Goal: Task Accomplishment & Management: Complete application form

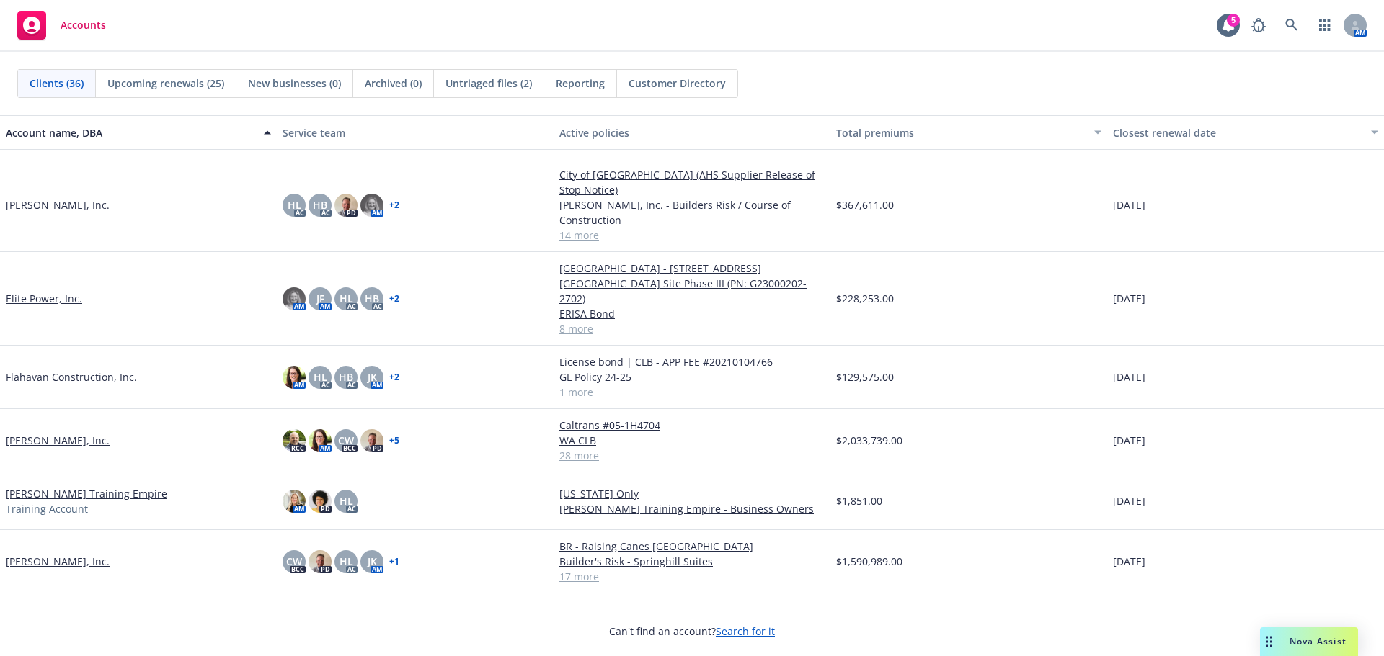
scroll to position [504, 0]
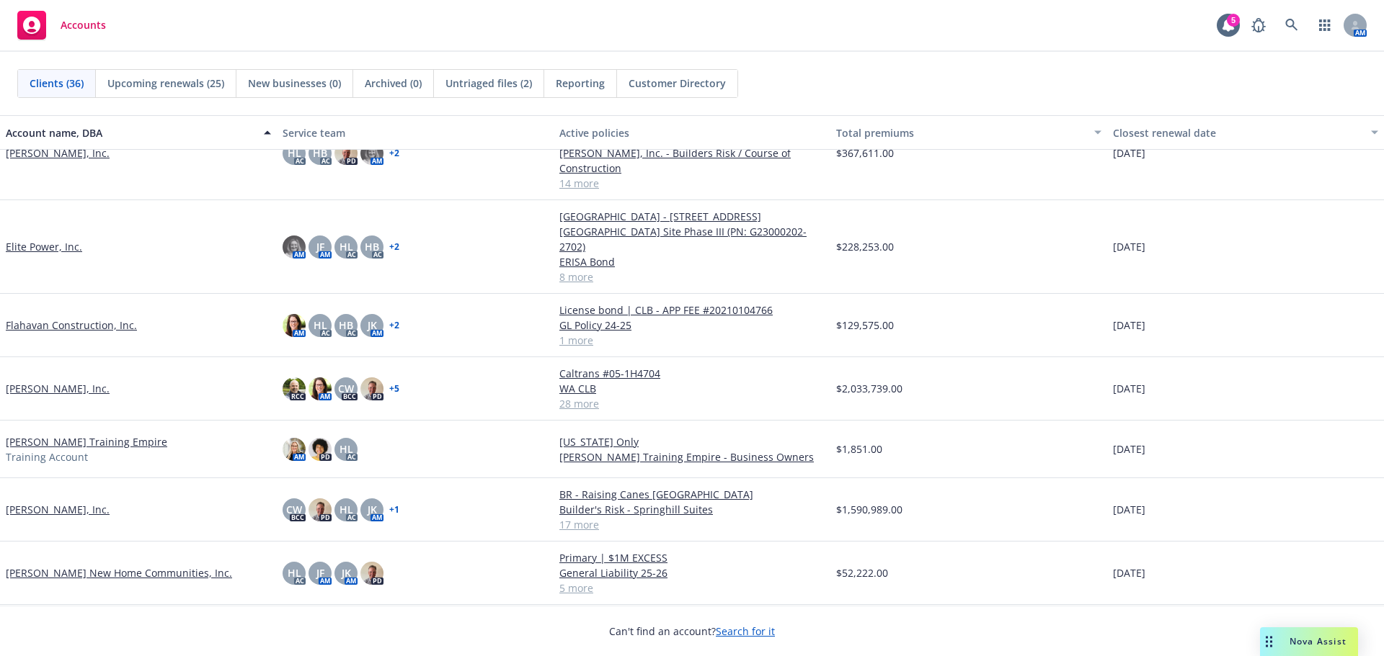
click at [85, 381] on link "[PERSON_NAME], Inc." at bounding box center [58, 388] width 104 height 15
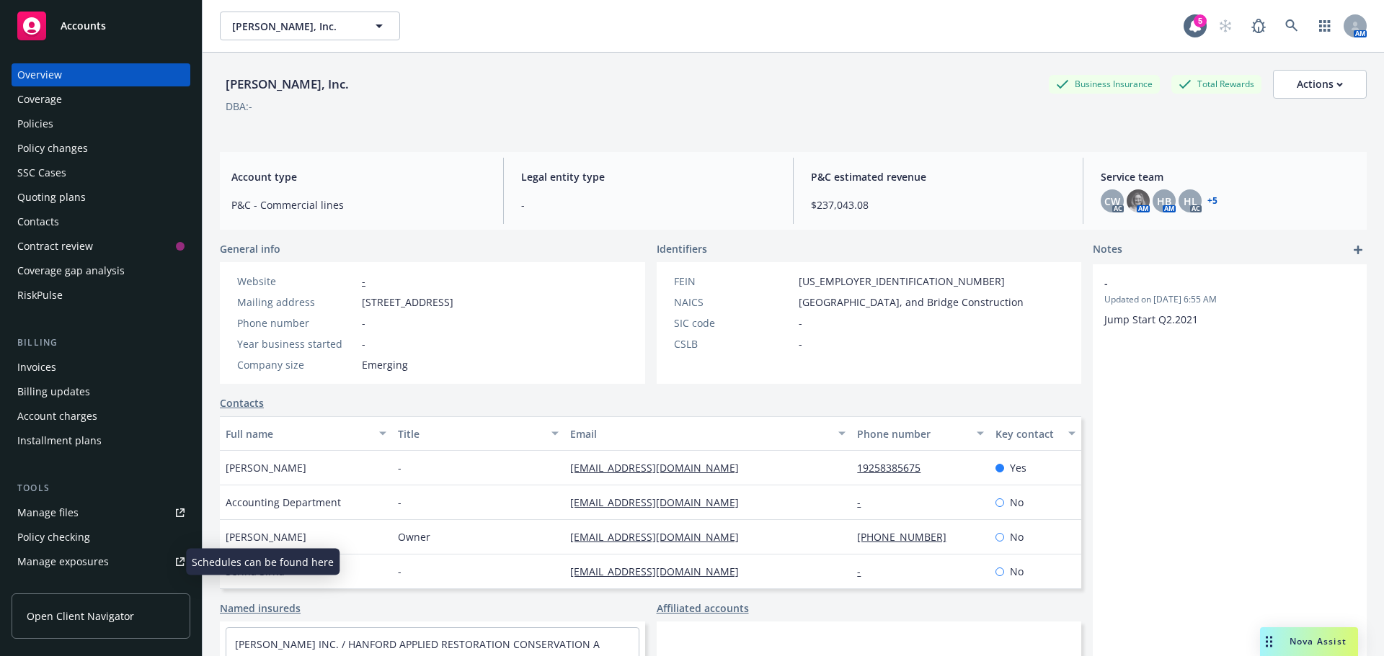
click at [97, 553] on div "Manage exposures" at bounding box center [63, 562] width 92 height 23
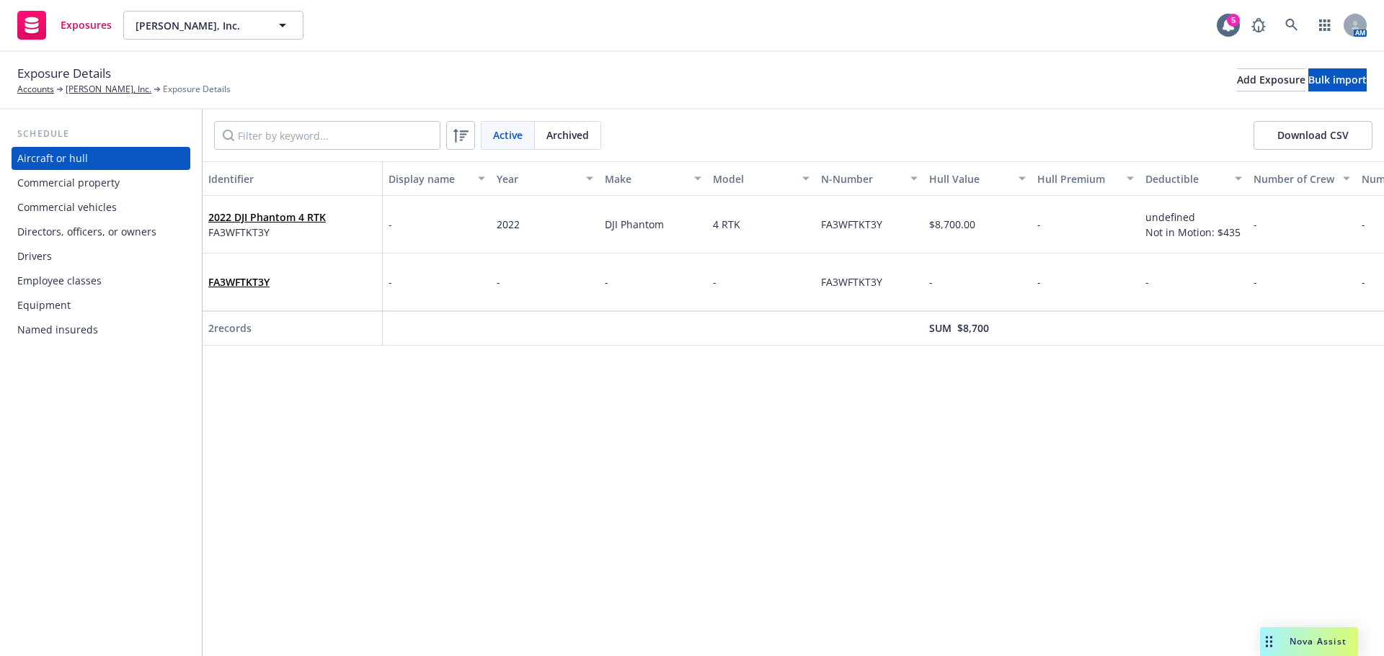
click at [86, 264] on div "Drivers" at bounding box center [100, 256] width 167 height 23
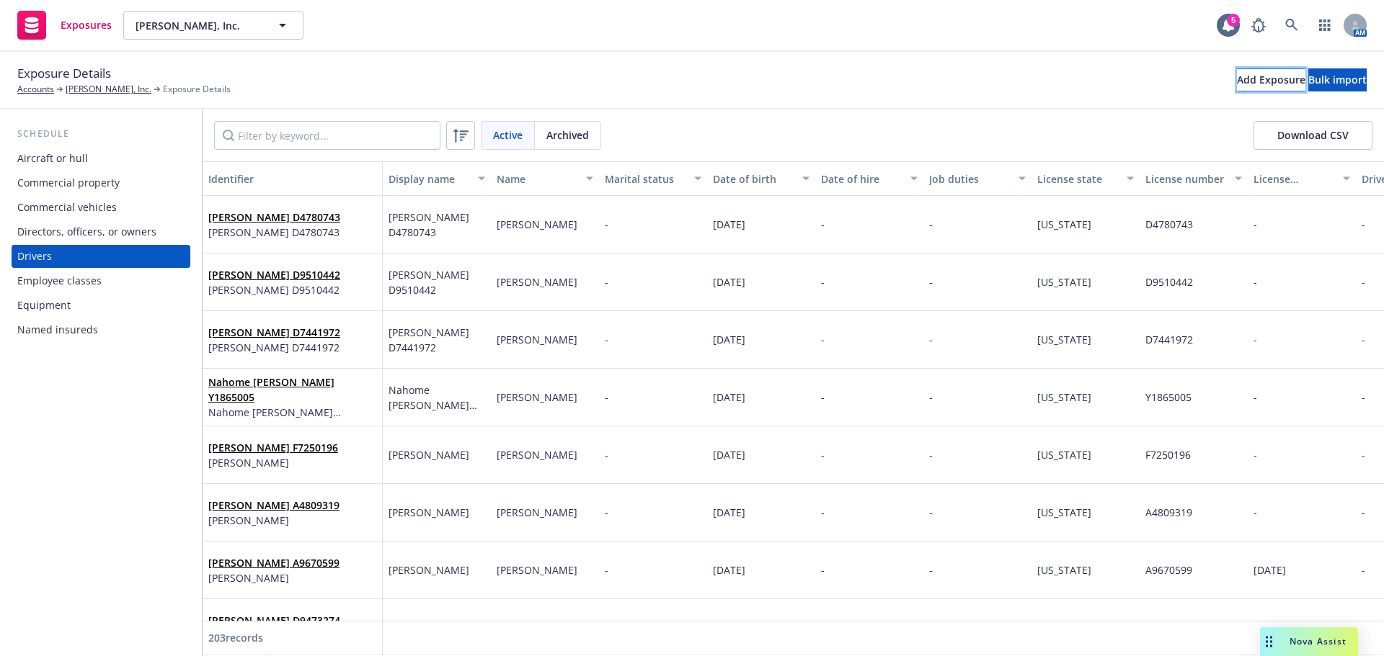
click at [1237, 79] on div "Add Exposure" at bounding box center [1271, 80] width 68 height 22
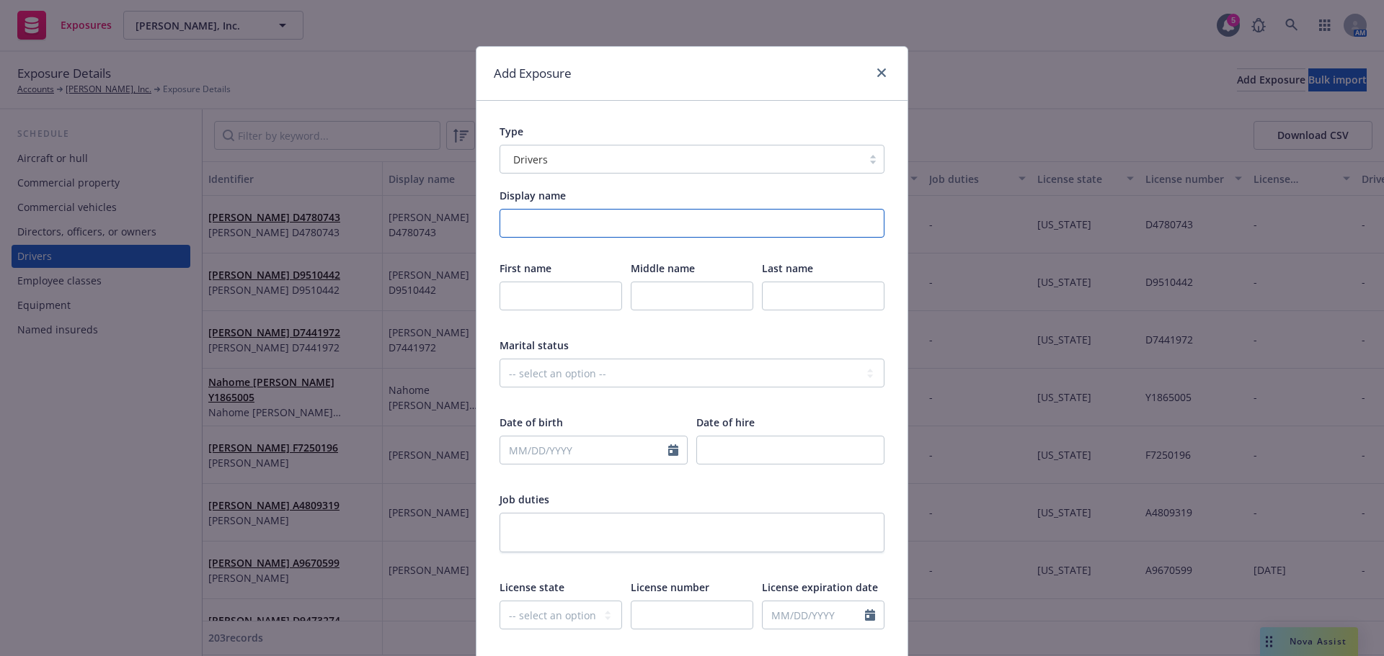
click at [564, 218] on input "Display name" at bounding box center [691, 223] width 385 height 29
type input "[PERSON_NAME]"
click at [536, 303] on input "text" at bounding box center [560, 296] width 123 height 29
type input "[PERSON_NAME]"
click at [791, 299] on input "text" at bounding box center [823, 296] width 123 height 29
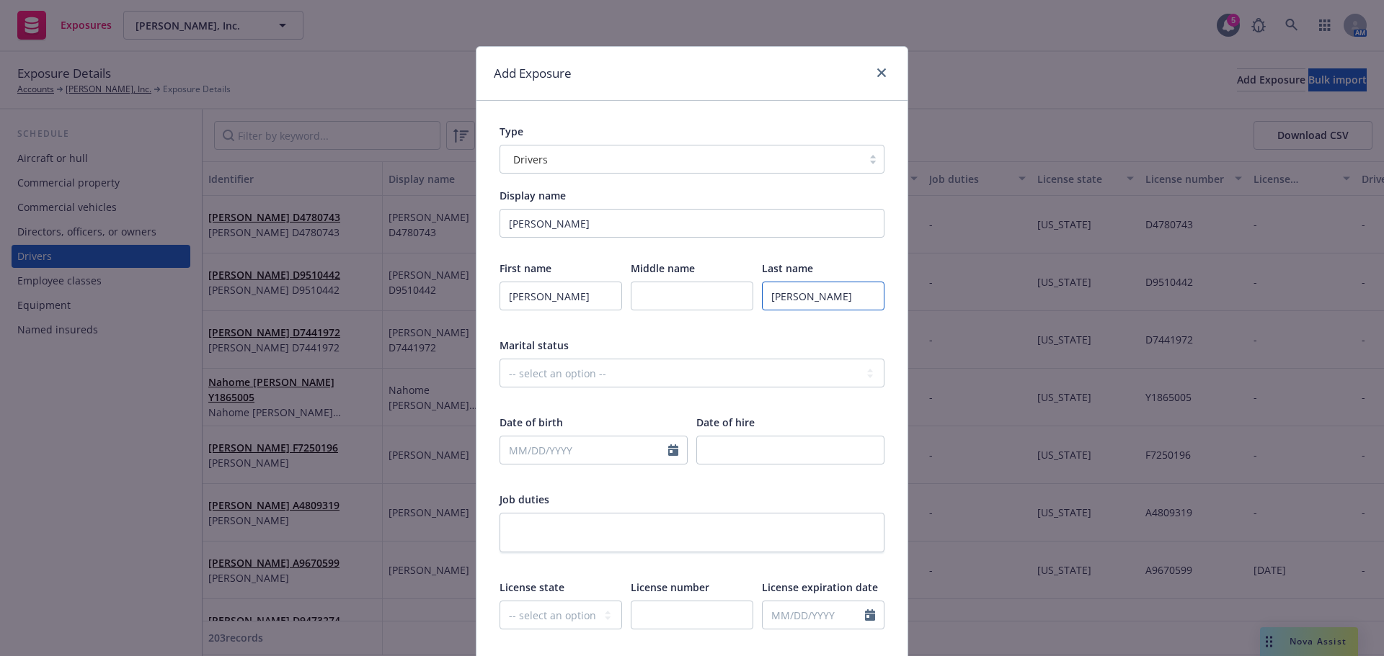
type input "[PERSON_NAME]"
select select "9"
click at [589, 450] on input "text" at bounding box center [584, 450] width 168 height 27
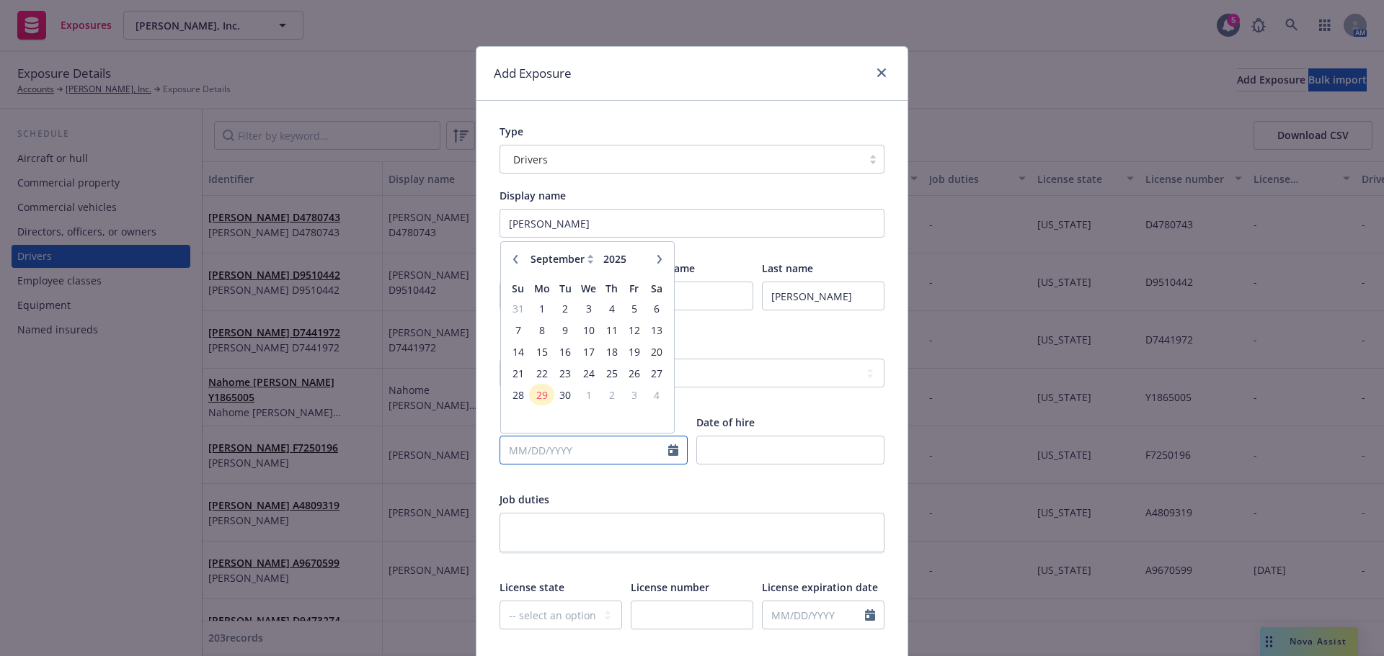
click at [533, 455] on input "text" at bounding box center [584, 450] width 168 height 27
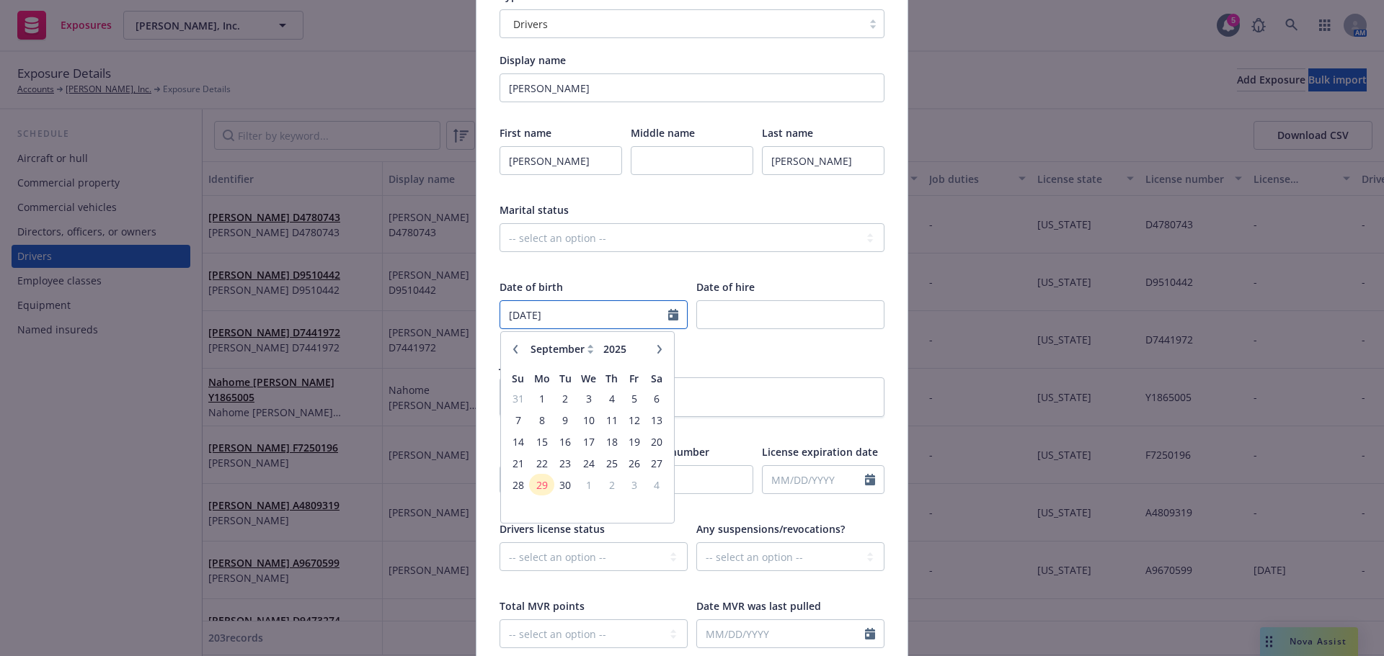
scroll to position [144, 0]
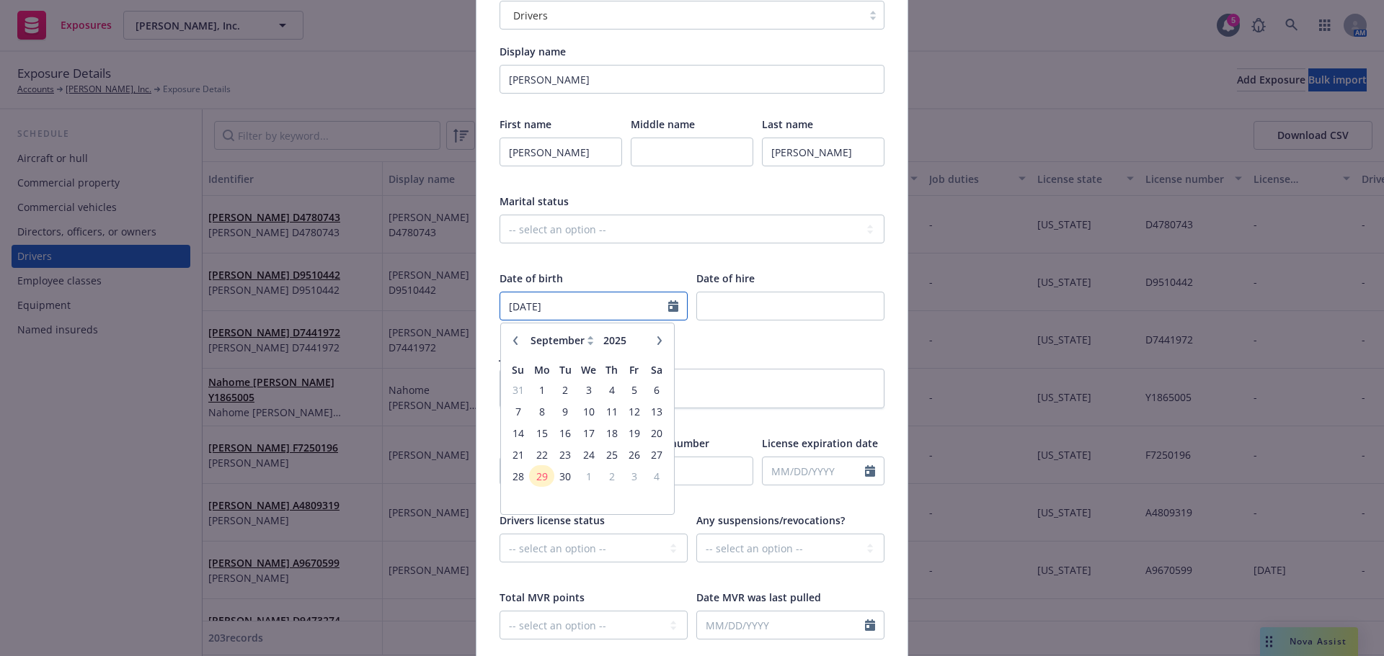
type input "[DATE]"
click at [775, 329] on div at bounding box center [790, 332] width 188 height 13
drag, startPoint x: 573, startPoint y: 476, endPoint x: 573, endPoint y: 460, distance: 15.9
click at [573, 476] on select "-- select an option -- [US_STATE] [US_STATE] [US_STATE] [US_STATE] [US_STATE] […" at bounding box center [560, 471] width 123 height 29
select select "CA"
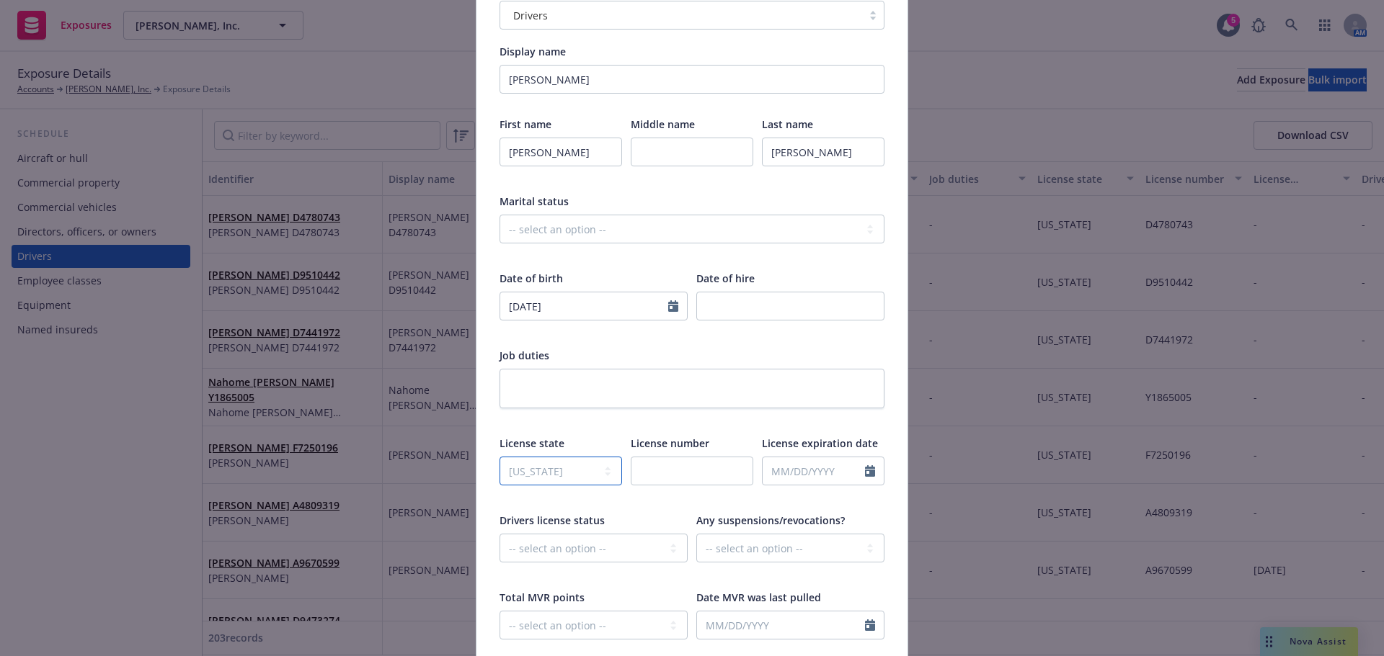
click at [499, 457] on select "-- select an option -- [US_STATE] [US_STATE] [US_STATE] [US_STATE] [US_STATE] […" at bounding box center [560, 471] width 123 height 29
click at [670, 460] on input "text" at bounding box center [692, 471] width 123 height 29
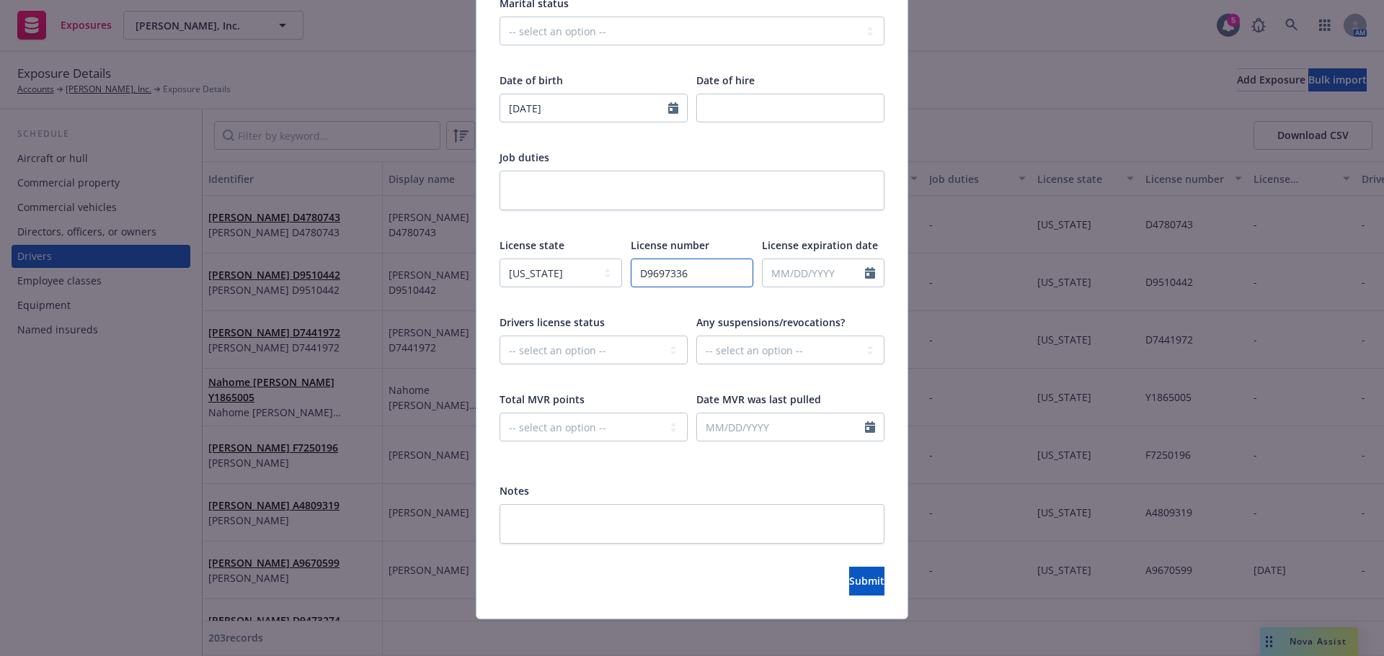
scroll to position [352, 0]
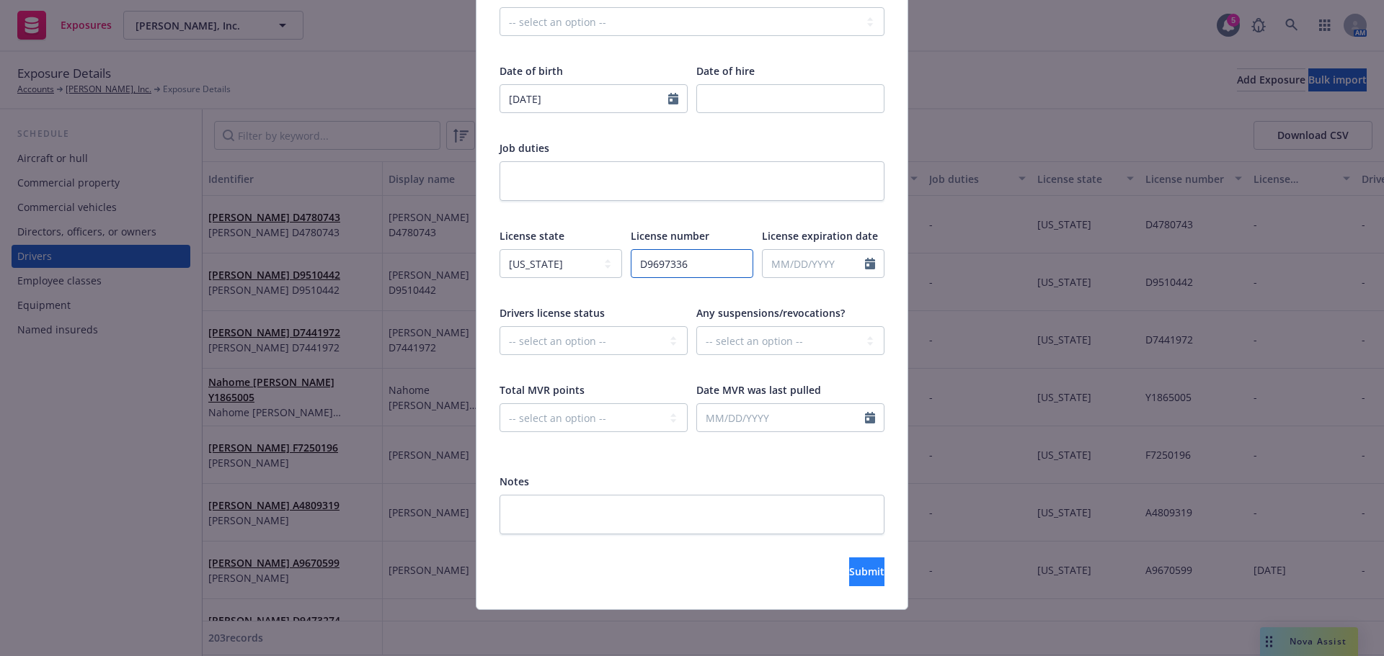
type input "D9697336"
click at [849, 560] on button "Submit" at bounding box center [866, 572] width 35 height 29
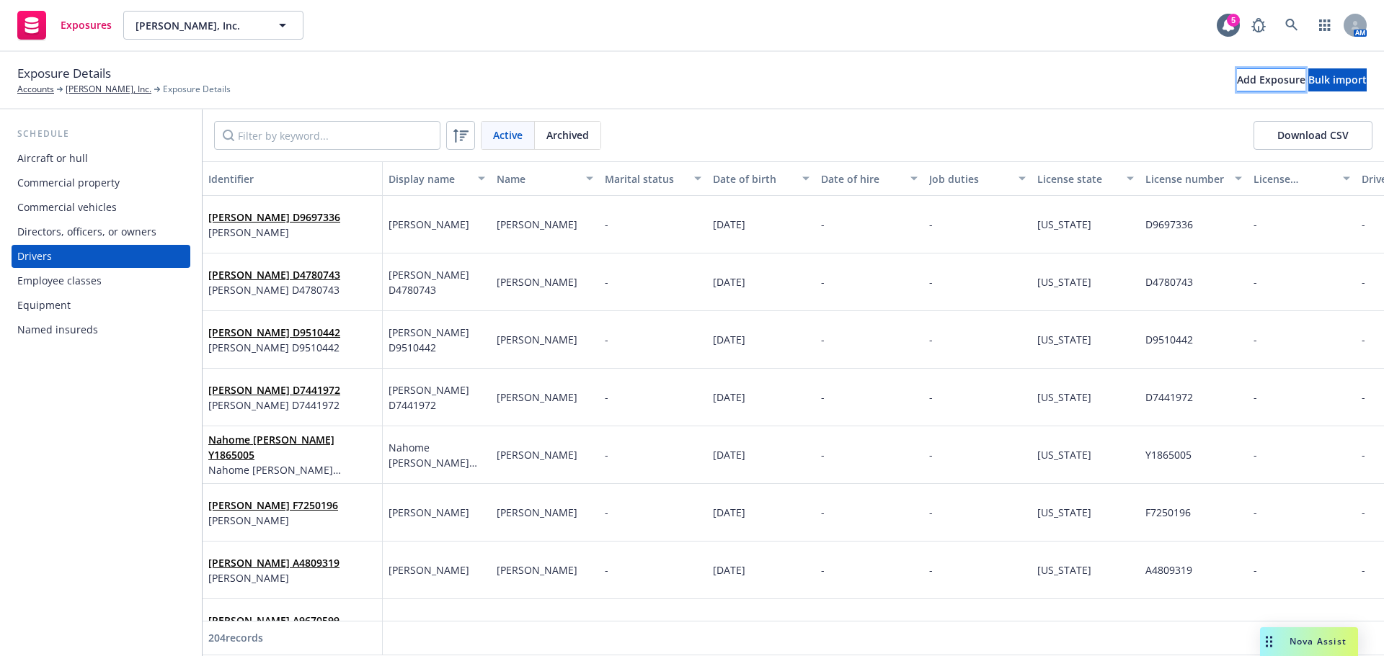
click at [1237, 85] on div "Add Exposure" at bounding box center [1271, 80] width 68 height 22
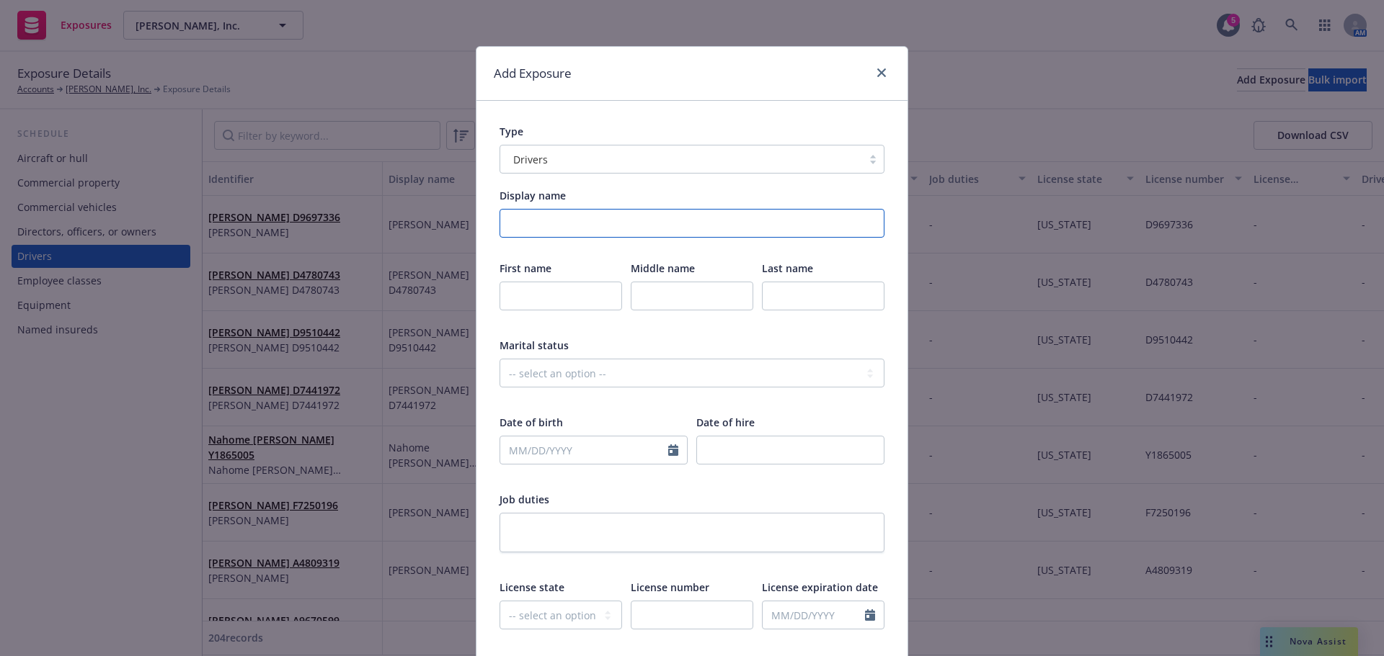
click at [671, 228] on input "Display name" at bounding box center [691, 223] width 385 height 29
type input "[PERSON_NAME]"
click at [560, 301] on input "text" at bounding box center [560, 296] width 123 height 29
type input "[PERSON_NAME]"
click at [830, 291] on input "text" at bounding box center [823, 296] width 123 height 29
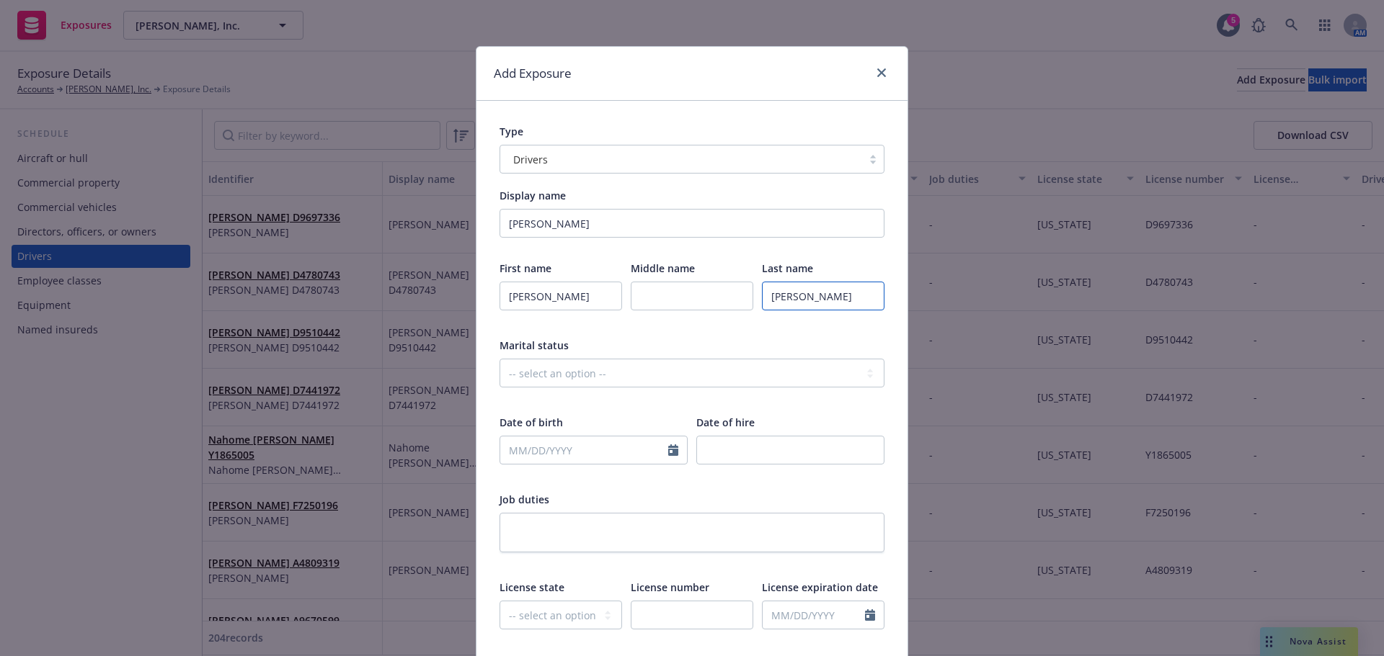
type input "[PERSON_NAME]"
click at [559, 448] on input "text" at bounding box center [584, 450] width 168 height 27
select select "9"
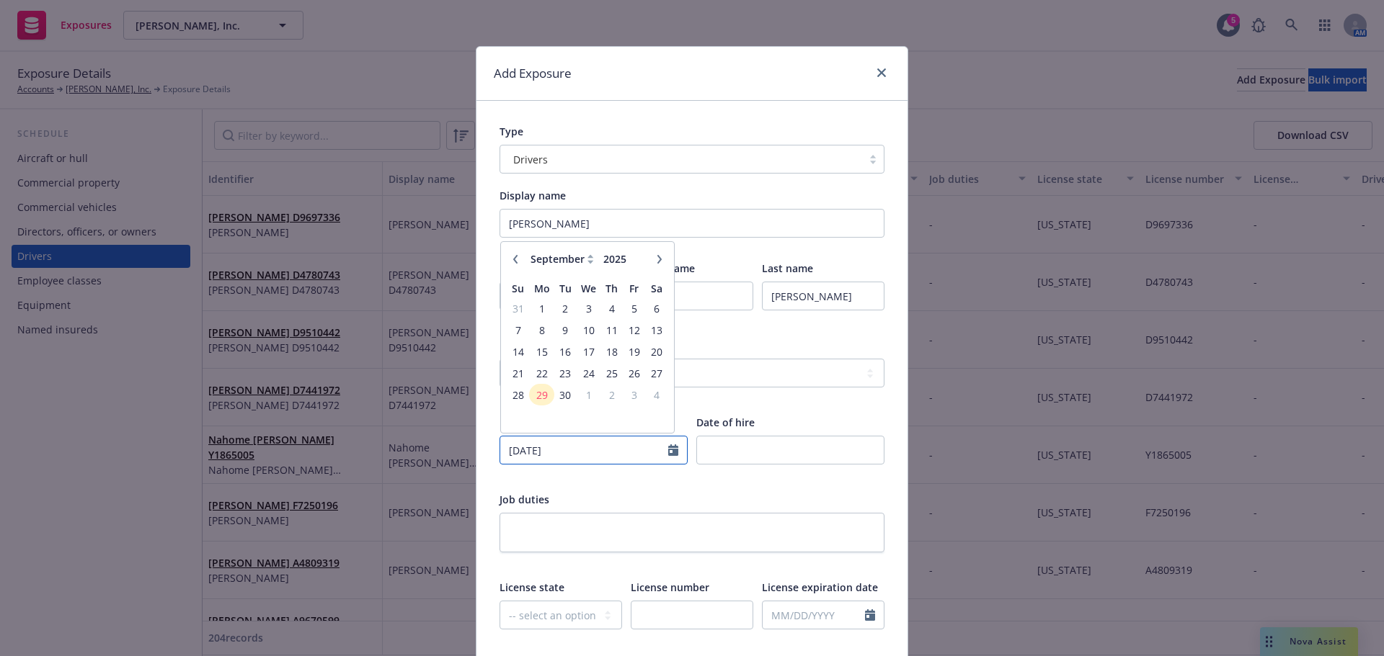
type input "[DATE]"
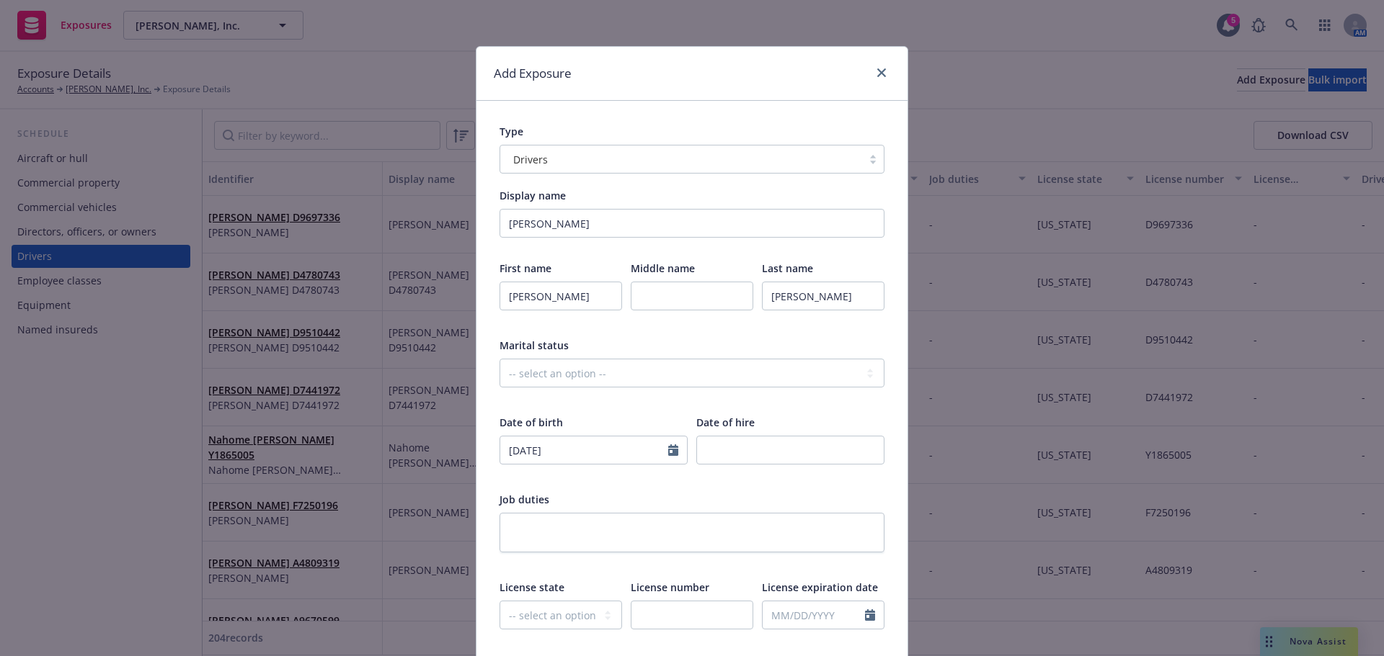
click at [633, 486] on div "First name [PERSON_NAME] Middle name Last name [PERSON_NAME] status -- select a…" at bounding box center [691, 532] width 385 height 542
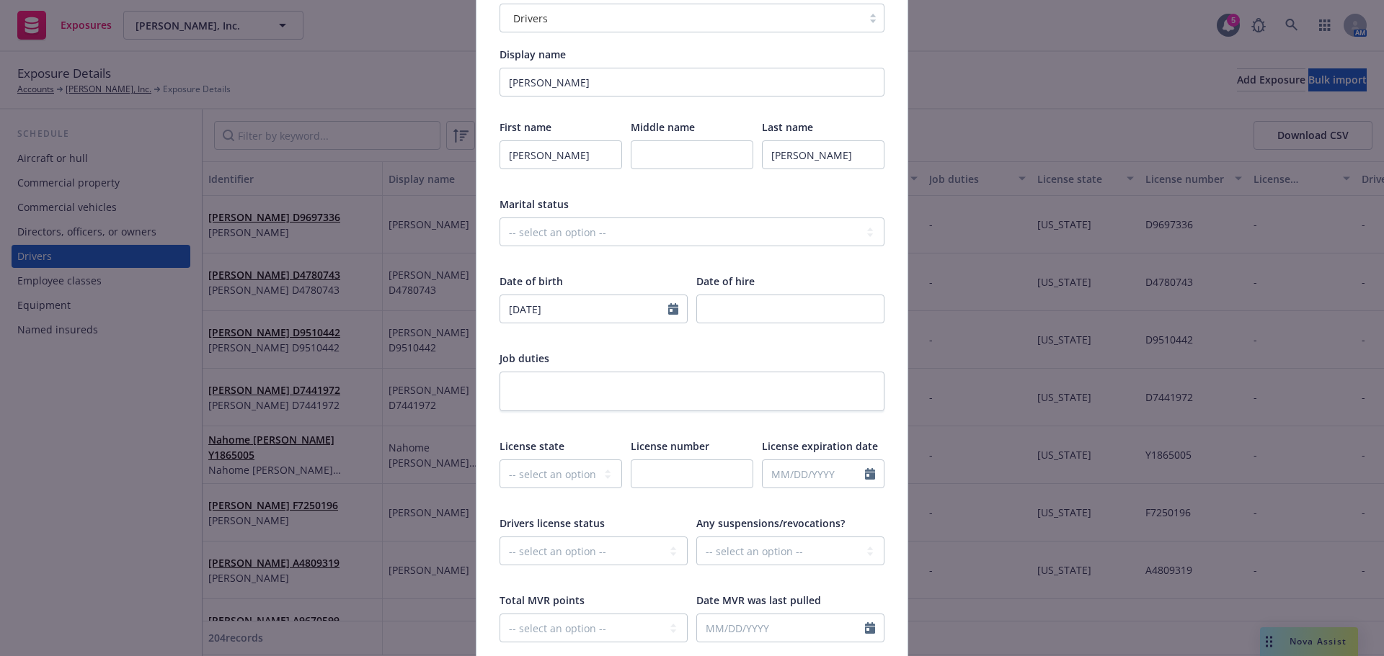
scroll to position [144, 0]
click at [543, 467] on select "-- select an option -- [US_STATE] [US_STATE] [US_STATE] [US_STATE] [US_STATE] […" at bounding box center [560, 471] width 123 height 29
select select "CA"
click at [499, 457] on select "-- select an option -- [US_STATE] [US_STATE] [US_STATE] [US_STATE] [US_STATE] […" at bounding box center [560, 471] width 123 height 29
click at [678, 455] on div "License number" at bounding box center [692, 470] width 123 height 68
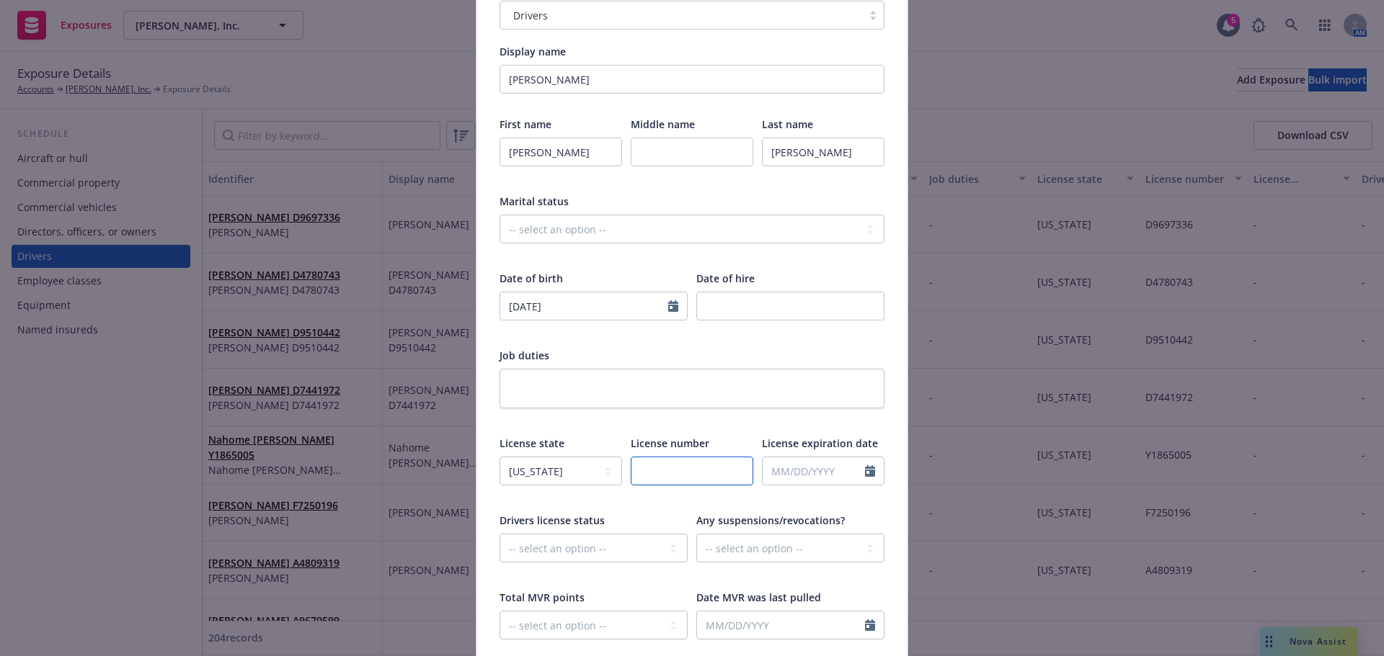
click at [678, 466] on input "text" at bounding box center [692, 471] width 123 height 29
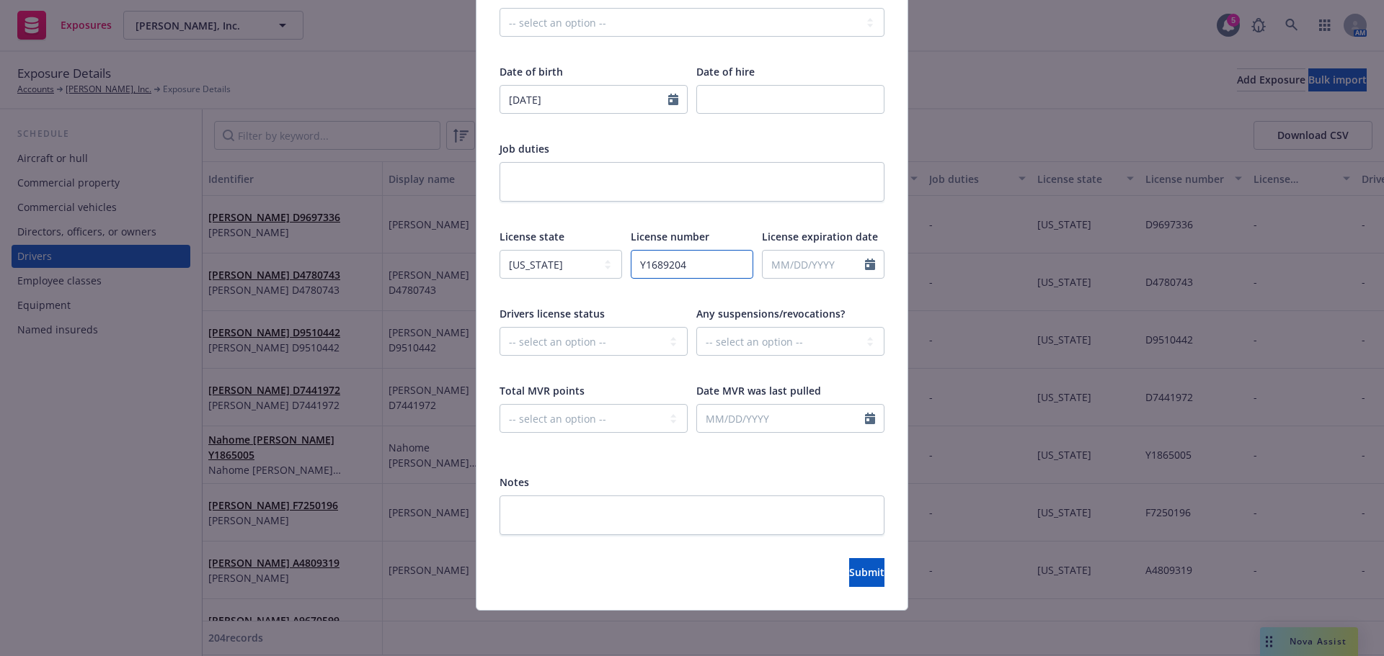
scroll to position [352, 0]
type input "Y1689204"
click at [698, 467] on div "Display name [GEOGRAPHIC_DATA][PERSON_NAME] First name [PERSON_NAME] Middle nam…" at bounding box center [691, 185] width 385 height 698
click at [849, 572] on span "Submit" at bounding box center [866, 572] width 35 height 14
